Goal: Task Accomplishment & Management: Use online tool/utility

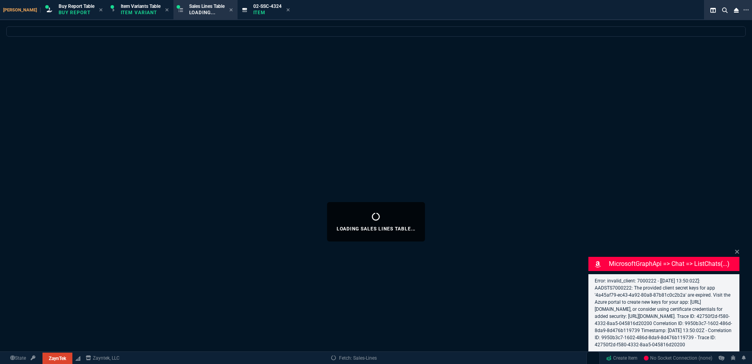
select select
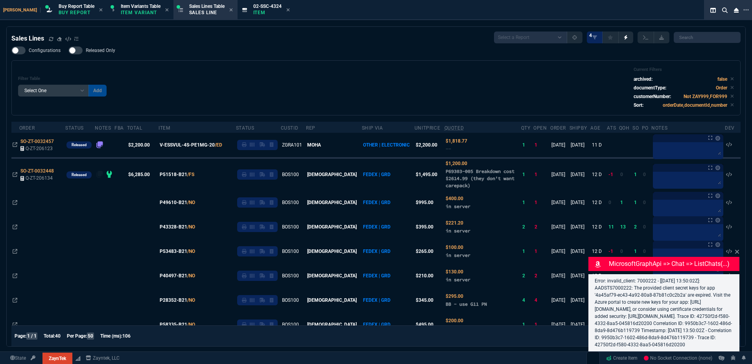
select select "1: BROV"
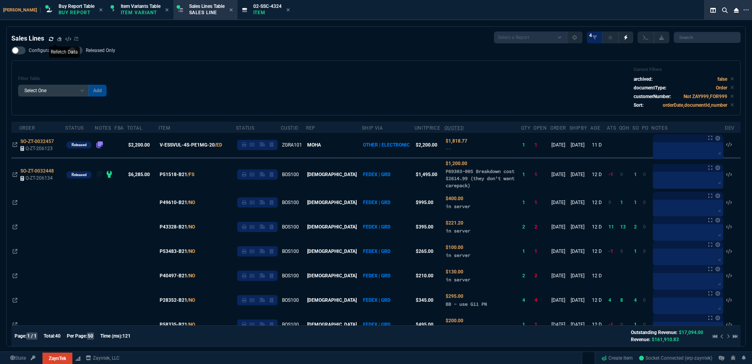
click at [50, 40] on icon at bounding box center [51, 39] width 5 height 5
